Goal: Task Accomplishment & Management: Manage account settings

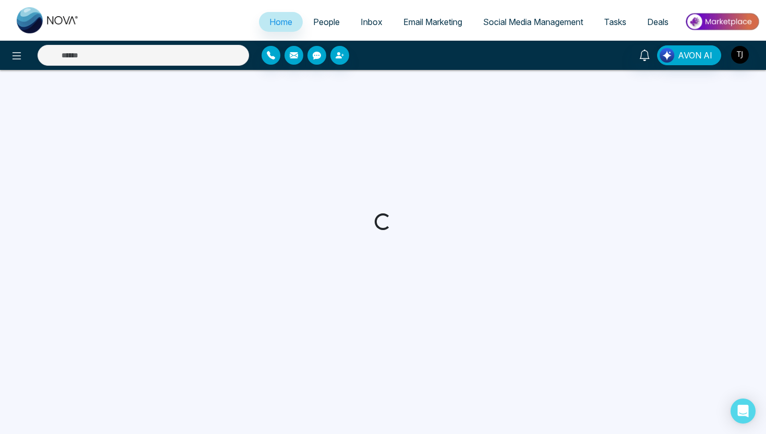
select select "*"
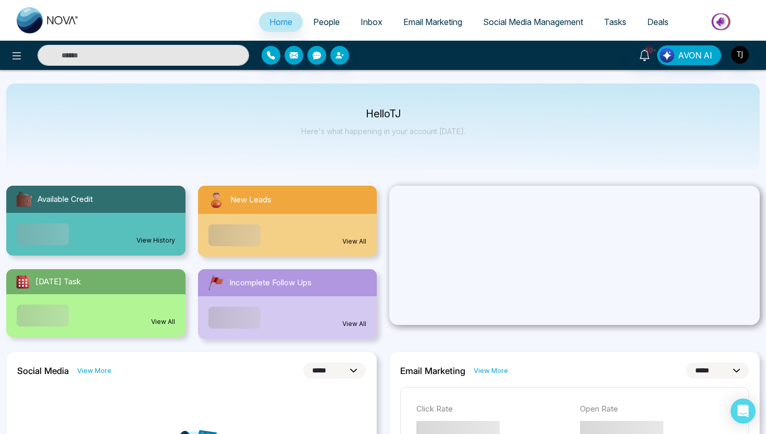
click at [514, 21] on span "Social Media Management" at bounding box center [533, 22] width 100 height 10
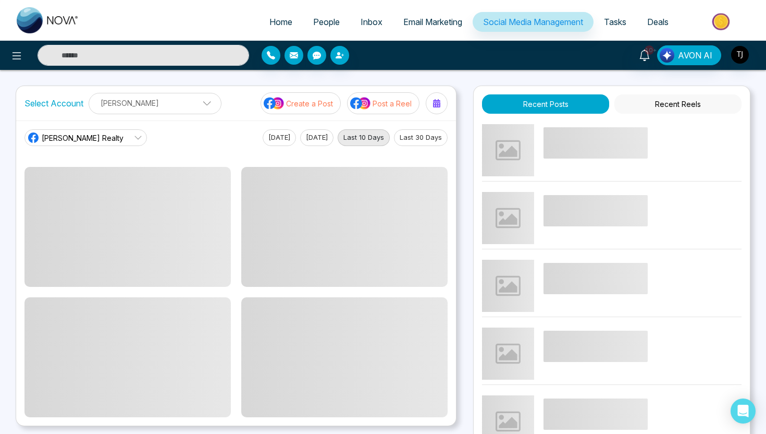
click at [84, 141] on span "[PERSON_NAME] Realty" at bounding box center [83, 137] width 82 height 11
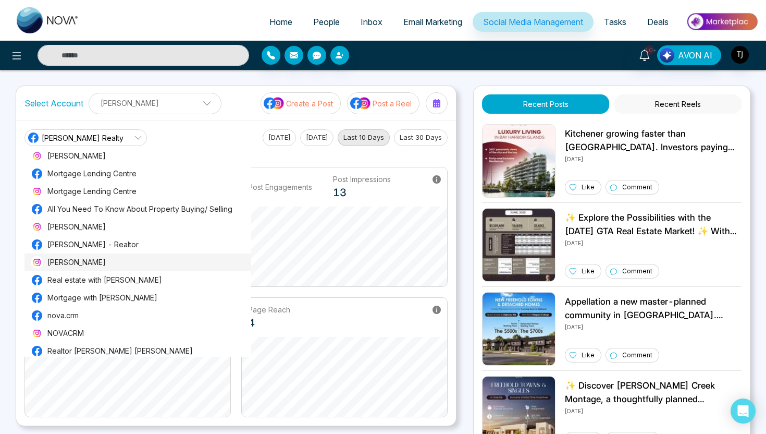
scroll to position [572, 0]
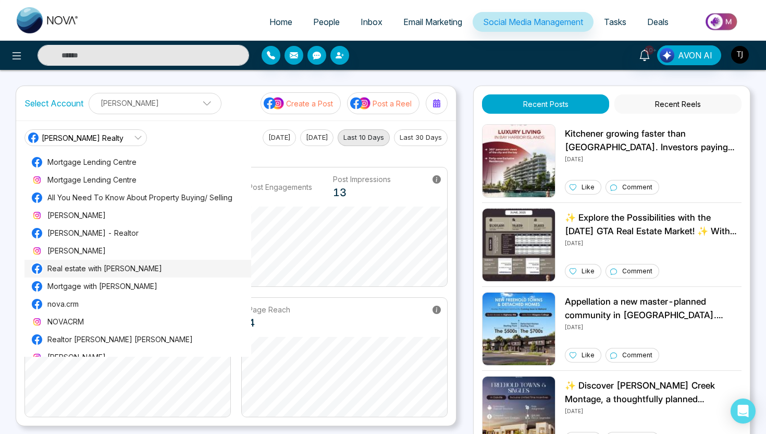
click at [103, 266] on span "Real estate with [PERSON_NAME]" at bounding box center [146, 268] width 198 height 11
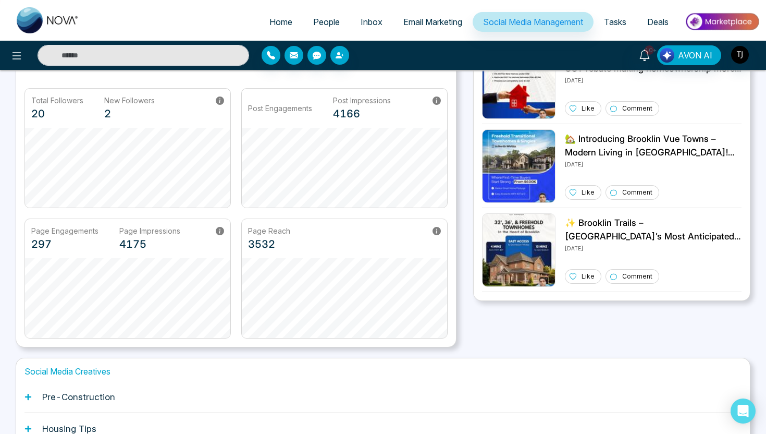
scroll to position [0, 0]
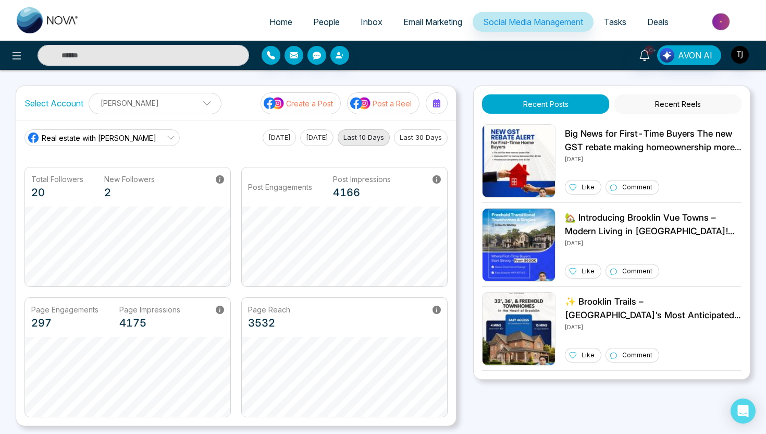
click at [167, 138] on icon at bounding box center [171, 137] width 8 height 8
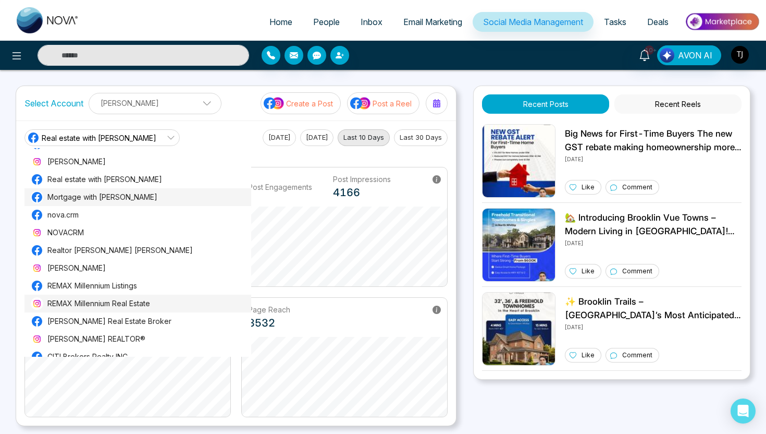
scroll to position [657, 0]
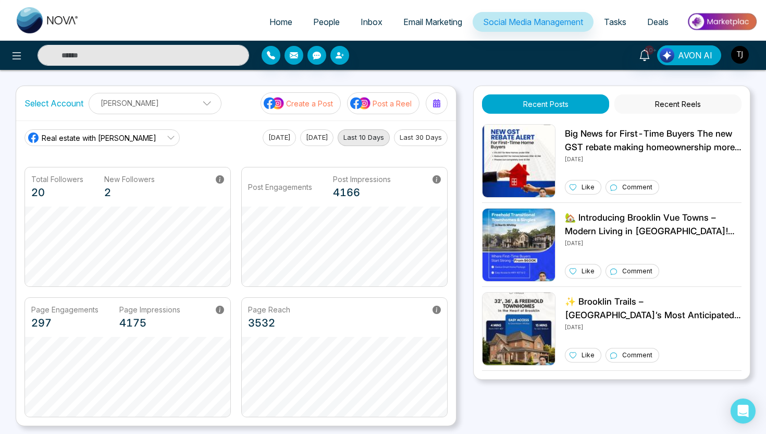
click at [193, 132] on div "Real estate with [PERSON_NAME] [PERSON_NAME] Realty [PERSON_NAME][DOMAIN_NAME] …" at bounding box center [236, 137] width 423 height 17
click at [193, 109] on p "[PERSON_NAME]" at bounding box center [154, 102] width 119 height 17
click at [196, 107] on p "[PERSON_NAME]" at bounding box center [154, 102] width 119 height 17
click at [220, 107] on div "Select Account [PERSON_NAME] [PERSON_NAME] Add Social Accounts Create a Post Po…" at bounding box center [236, 103] width 440 height 34
click at [130, 137] on link "Real estate with [PERSON_NAME]" at bounding box center [102, 137] width 155 height 17
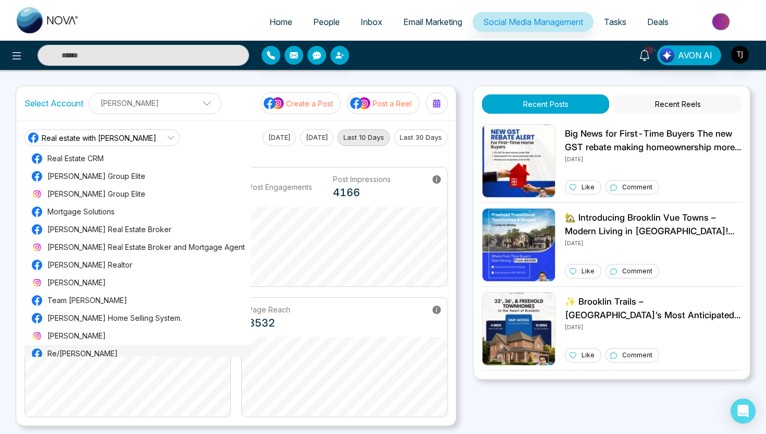
scroll to position [145, 0]
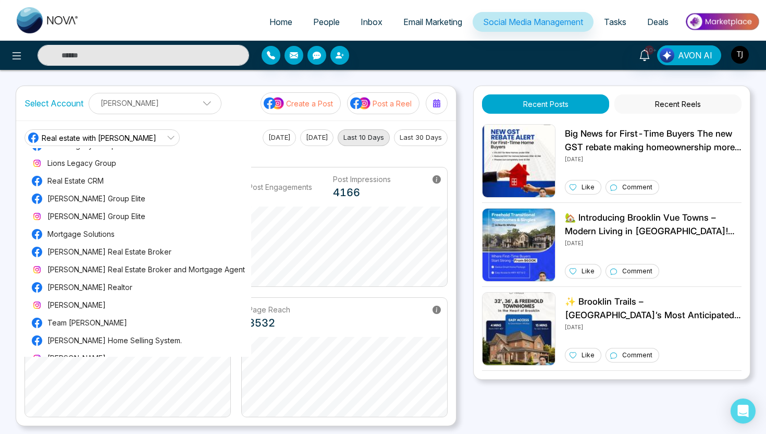
click at [222, 131] on div "Real estate with [PERSON_NAME] [PERSON_NAME] Realty [PERSON_NAME][DOMAIN_NAME] …" at bounding box center [236, 137] width 423 height 17
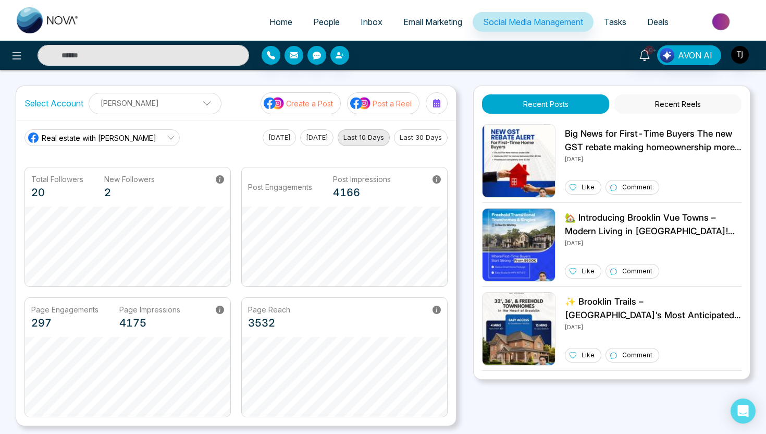
click at [167, 135] on icon at bounding box center [171, 137] width 8 height 8
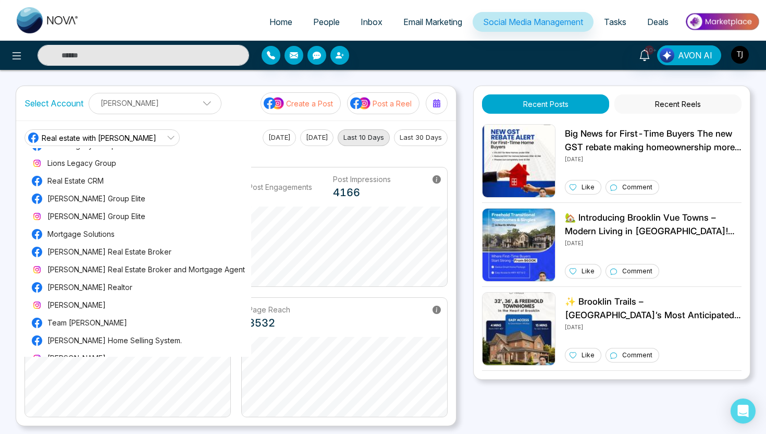
click at [234, 123] on div "Real estate with [PERSON_NAME] [PERSON_NAME] Realty [PERSON_NAME][DOMAIN_NAME] …" at bounding box center [236, 272] width 440 height 305
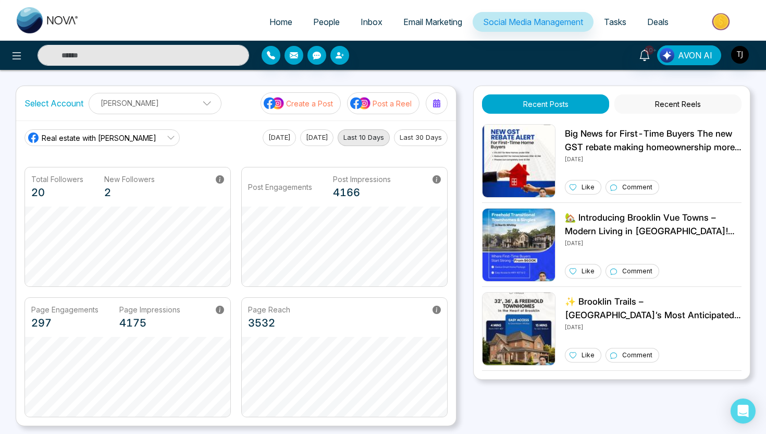
click at [131, 141] on link "Real estate with [PERSON_NAME]" at bounding box center [102, 137] width 155 height 17
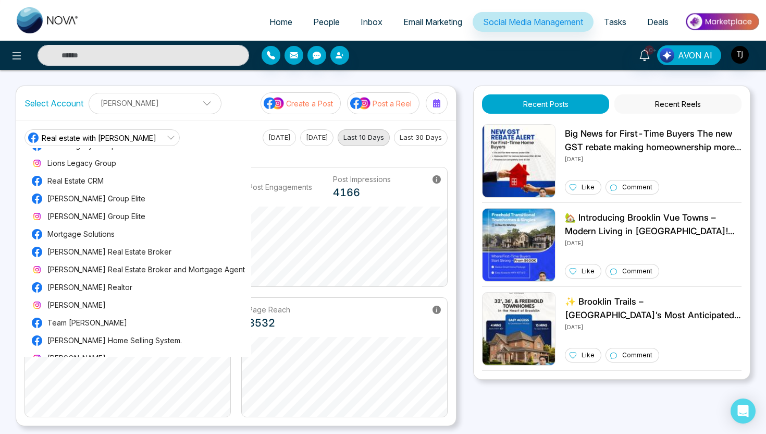
click at [233, 126] on div "Real estate with [PERSON_NAME] [PERSON_NAME] Realty [PERSON_NAME][DOMAIN_NAME] …" at bounding box center [236, 272] width 440 height 305
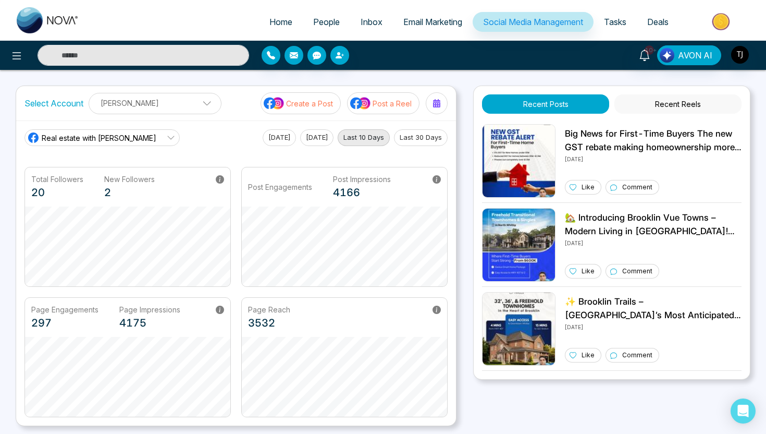
click at [199, 107] on span at bounding box center [203, 105] width 9 height 9
click at [199, 103] on span at bounding box center [203, 105] width 9 height 9
click at [260, 20] on link "Home" at bounding box center [281, 22] width 44 height 20
select select "*"
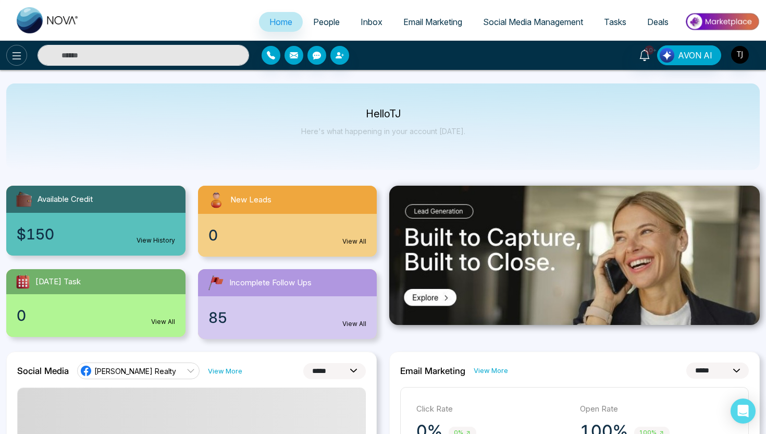
click at [15, 53] on icon at bounding box center [16, 56] width 13 height 13
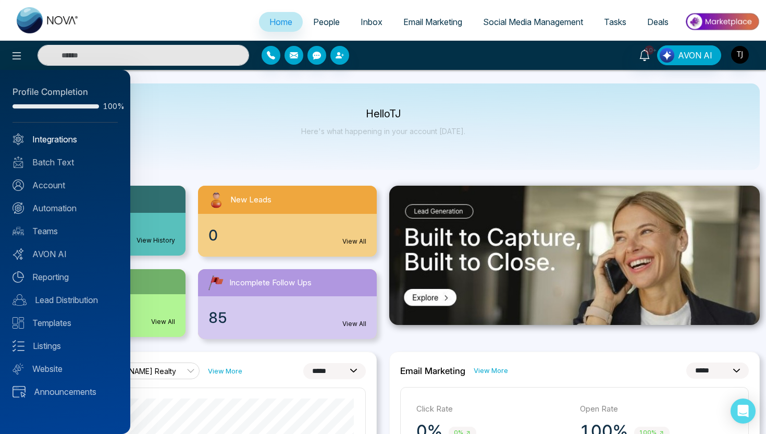
click at [60, 133] on link "Integrations" at bounding box center [65, 139] width 105 height 13
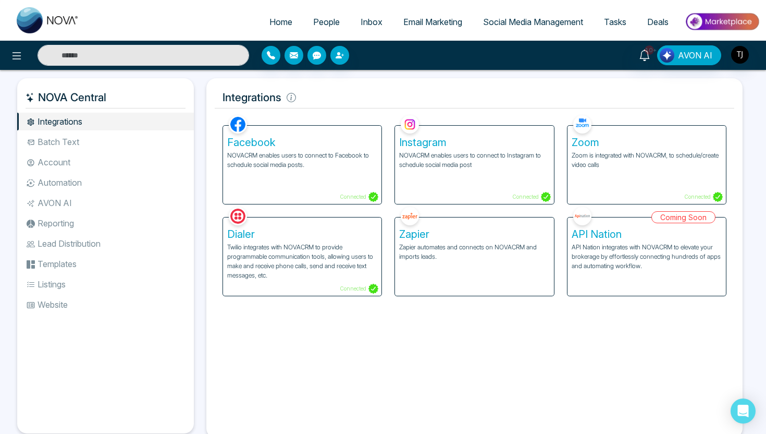
click at [349, 178] on div "Facebook NOVACRM enables users to connect to Facebook to schedule social media …" at bounding box center [302, 165] width 159 height 78
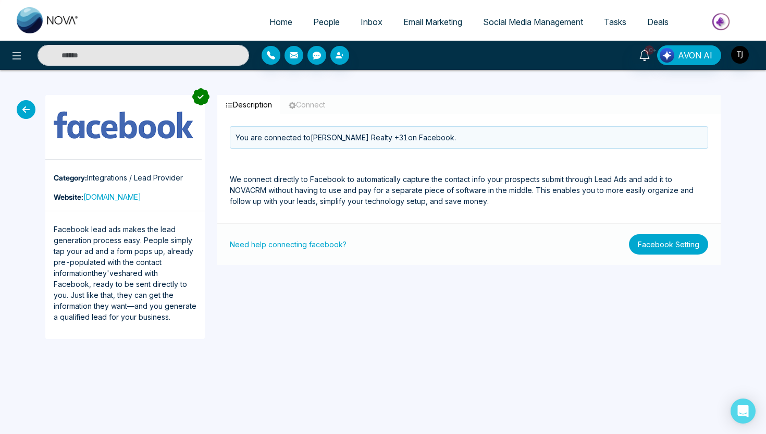
click at [685, 246] on button "Facebook Setting" at bounding box center [668, 244] width 79 height 20
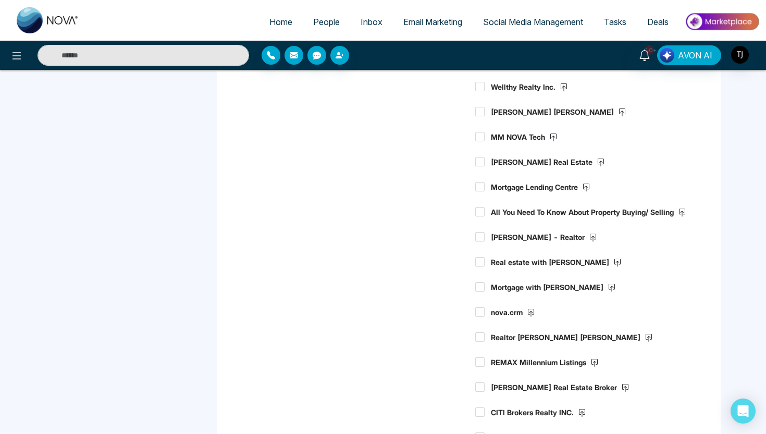
scroll to position [643, 0]
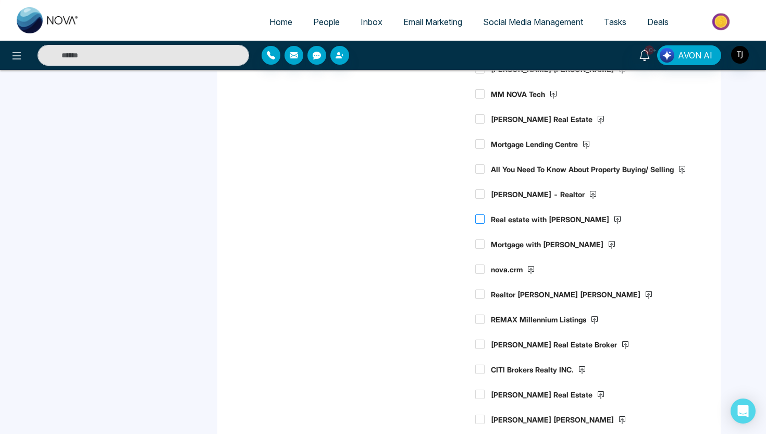
click at [614, 224] on icon at bounding box center [618, 220] width 8 height 8
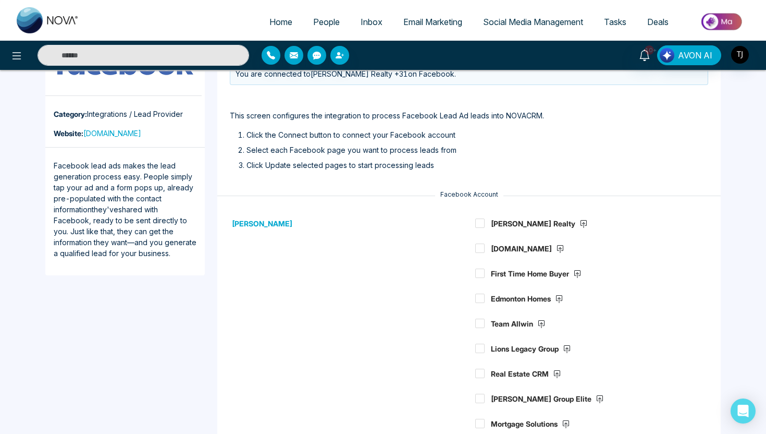
scroll to position [0, 0]
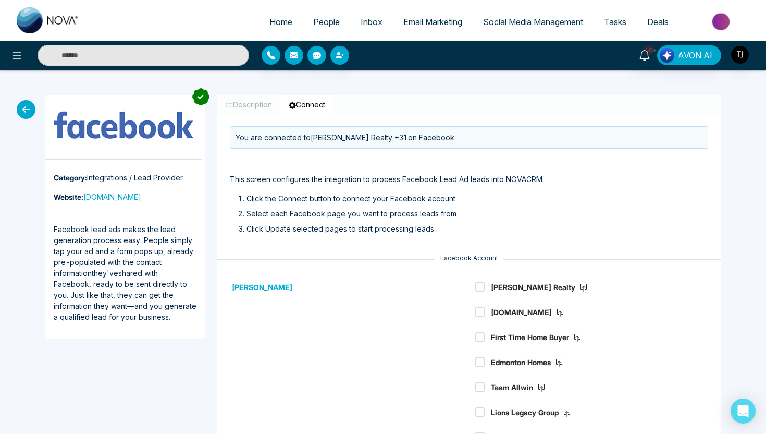
click at [515, 23] on span "Social Media Management" at bounding box center [533, 22] width 100 height 10
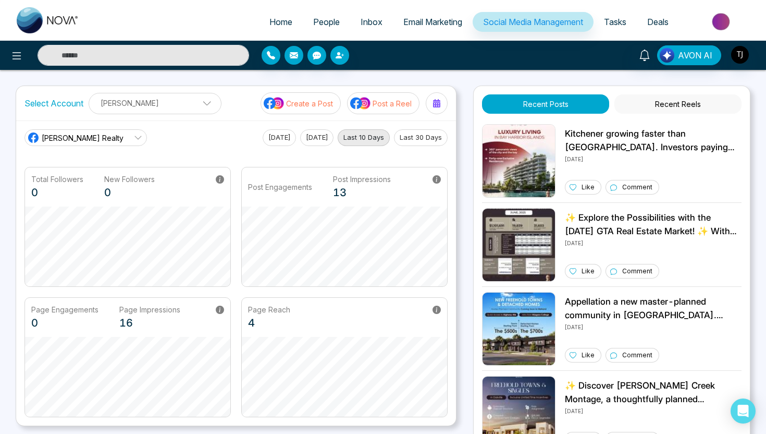
click at [183, 103] on p "[PERSON_NAME]" at bounding box center [154, 102] width 119 height 17
click at [163, 149] on button "Add Social Accounts" at bounding box center [142, 149] width 92 height 14
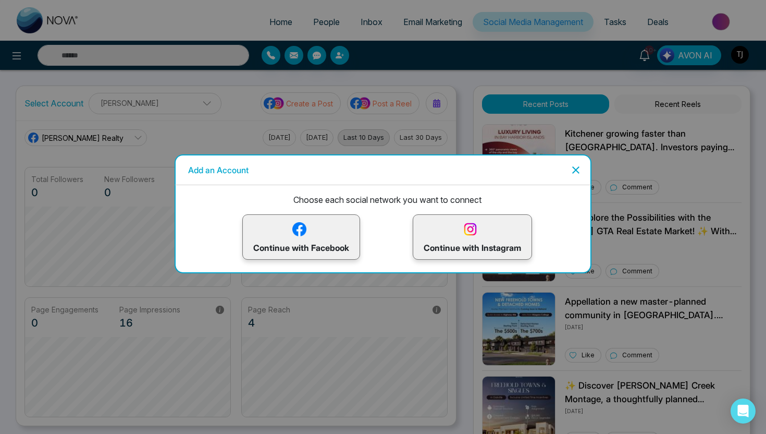
click at [298, 241] on p "Continue with Facebook" at bounding box center [301, 237] width 96 height 34
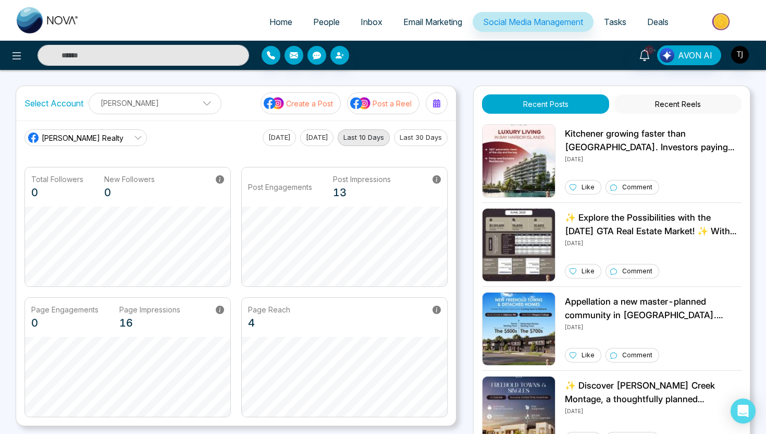
scroll to position [39, 0]
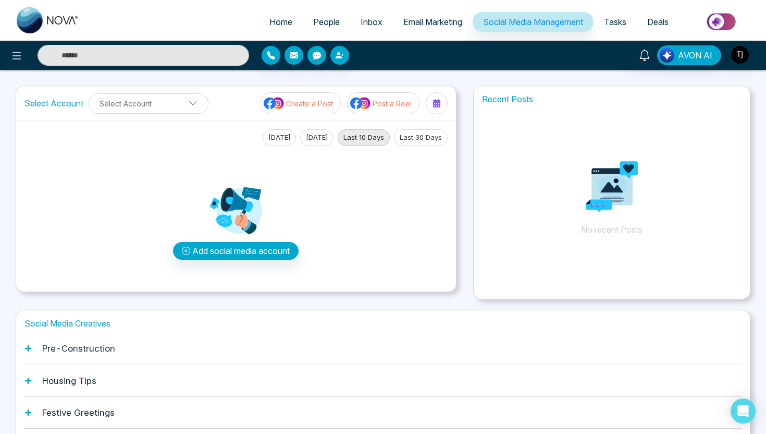
click at [191, 106] on icon at bounding box center [192, 103] width 9 height 9
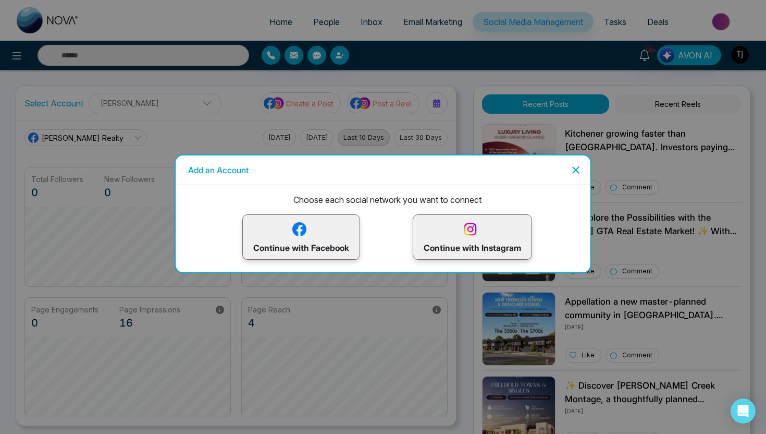
click at [575, 172] on icon "Close" at bounding box center [576, 170] width 13 height 13
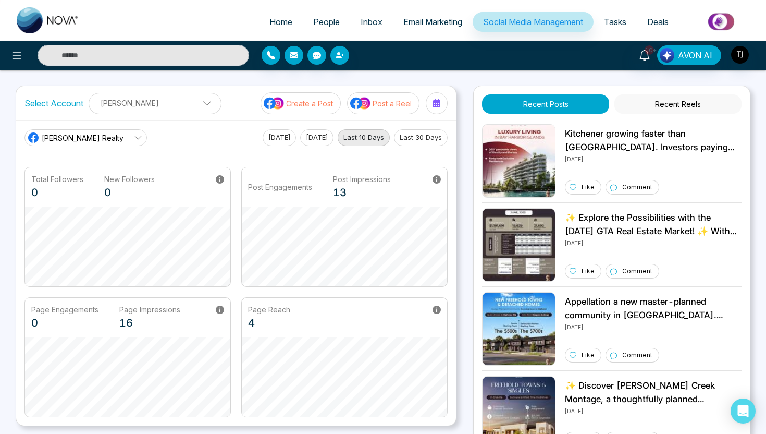
click at [200, 106] on p "[PERSON_NAME]" at bounding box center [154, 102] width 119 height 17
click at [242, 117] on div "Select Account [PERSON_NAME] [PERSON_NAME] Add Social Accounts Create a Post Po…" at bounding box center [236, 103] width 440 height 34
click at [177, 101] on p "[PERSON_NAME]" at bounding box center [154, 102] width 119 height 17
click at [199, 108] on span at bounding box center [203, 105] width 9 height 9
click at [116, 140] on link "[PERSON_NAME] Realty" at bounding box center [86, 137] width 123 height 17
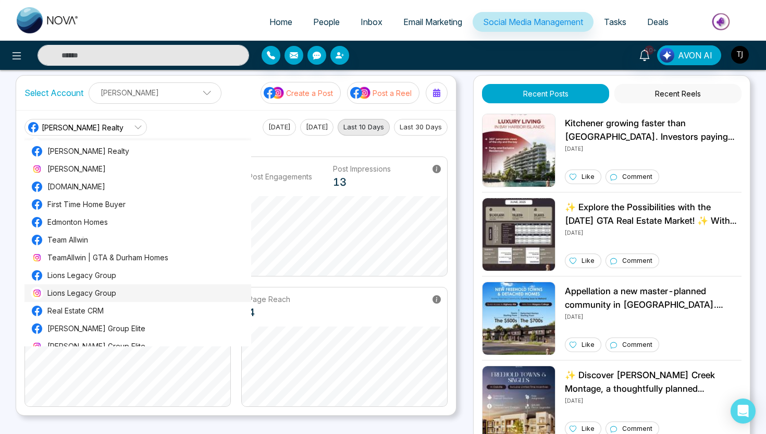
scroll to position [0, 0]
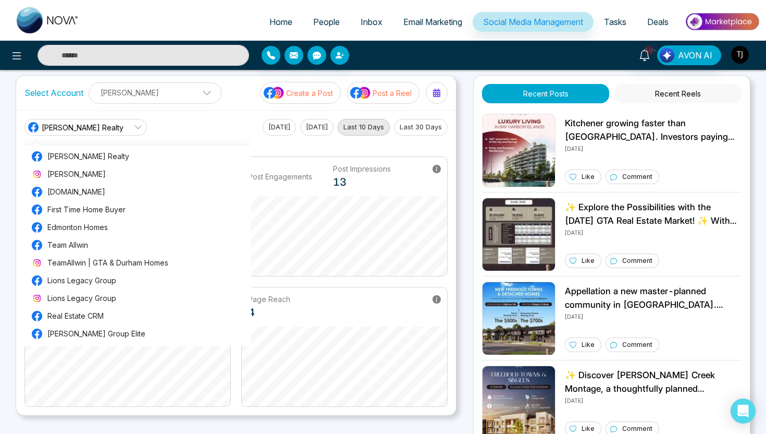
click at [745, 54] on img "button" at bounding box center [740, 55] width 18 height 18
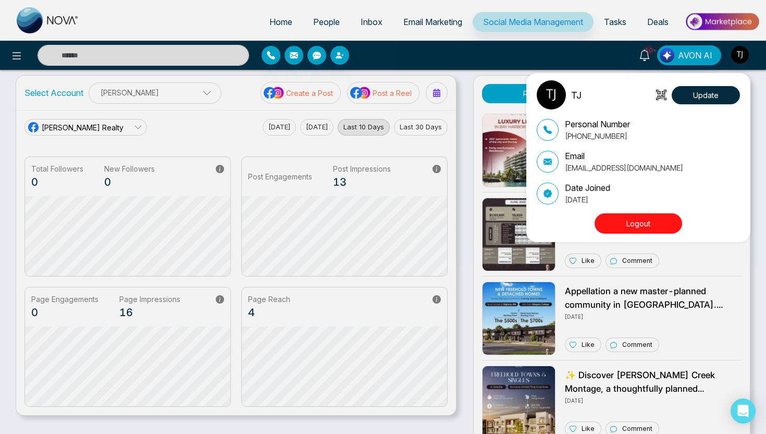
click at [642, 218] on button "Logout" at bounding box center [639, 223] width 88 height 20
